Goal: Task Accomplishment & Management: Manage account settings

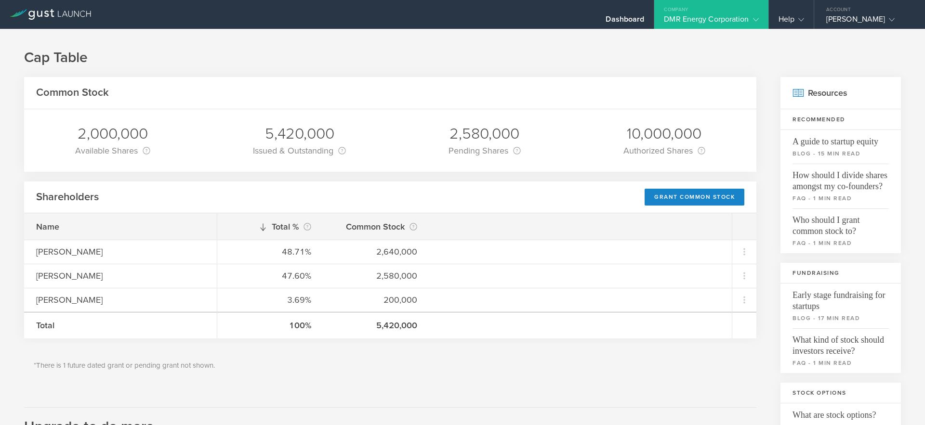
click at [552, 77] on div "Common Stock" at bounding box center [390, 93] width 732 height 32
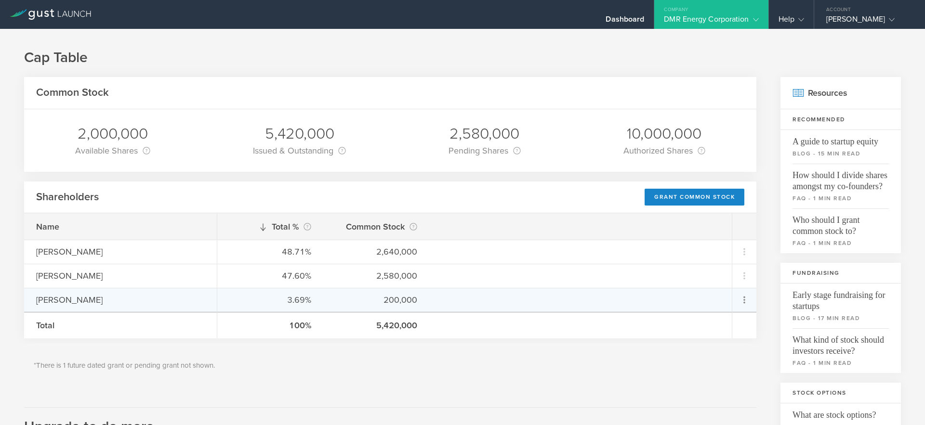
click at [734, 299] on md-menu "Grant Common Stock Repurchase stock due to termination" at bounding box center [744, 300] width 24 height 23
click at [743, 300] on icon at bounding box center [745, 300] width 12 height 12
click at [582, 382] on md-backdrop at bounding box center [462, 212] width 925 height 425
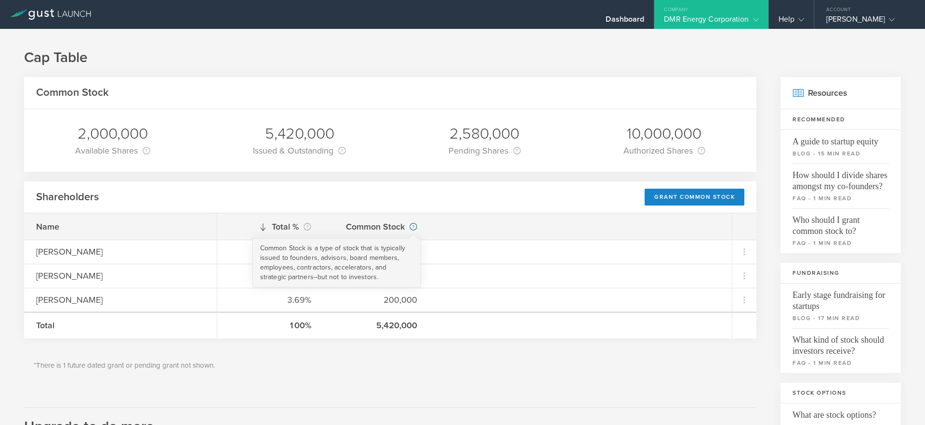
click at [413, 226] on circle at bounding box center [413, 227] width 7 height 7
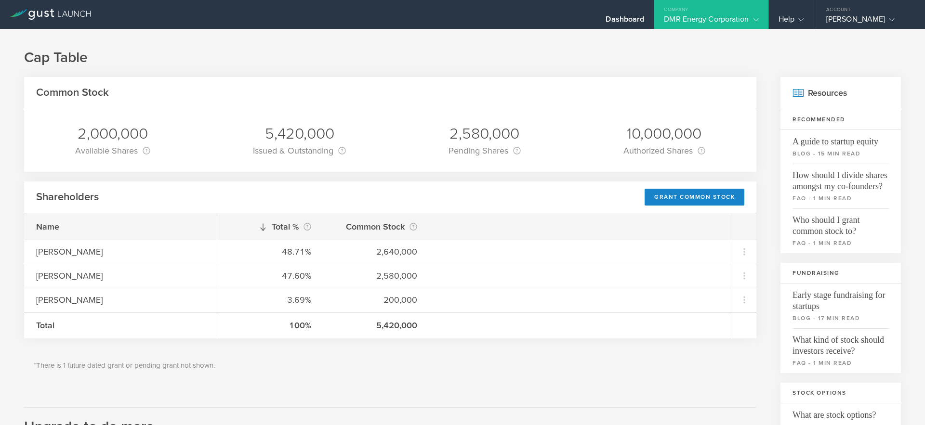
click at [413, 79] on div "Common Stock" at bounding box center [390, 93] width 732 height 32
